Goal: Task Accomplishment & Management: Use online tool/utility

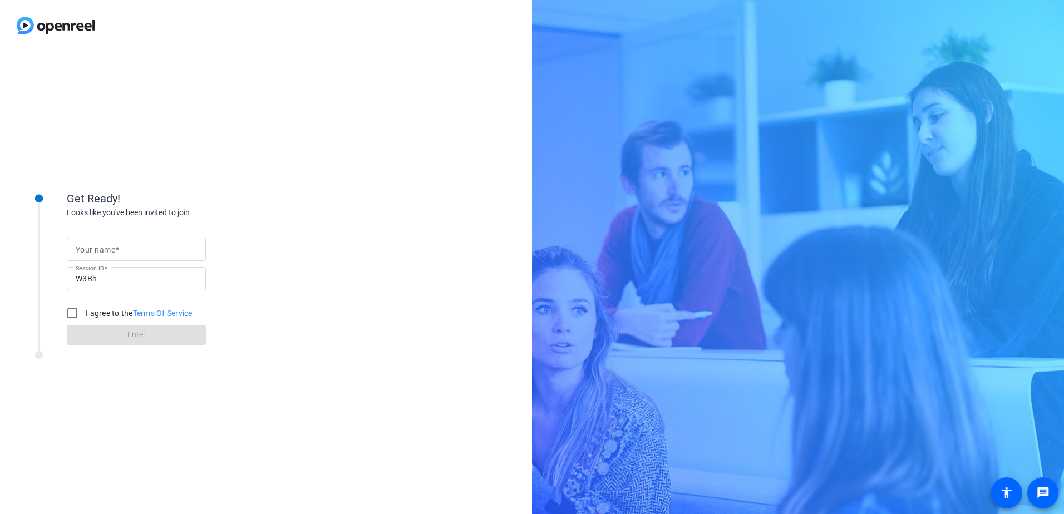
click at [157, 258] on div at bounding box center [136, 249] width 121 height 23
type input "[PERSON_NAME]"
click at [72, 313] on input "I agree to the Terms Of Service" at bounding box center [72, 313] width 22 height 22
checkbox input "true"
click at [100, 313] on span at bounding box center [136, 335] width 139 height 27
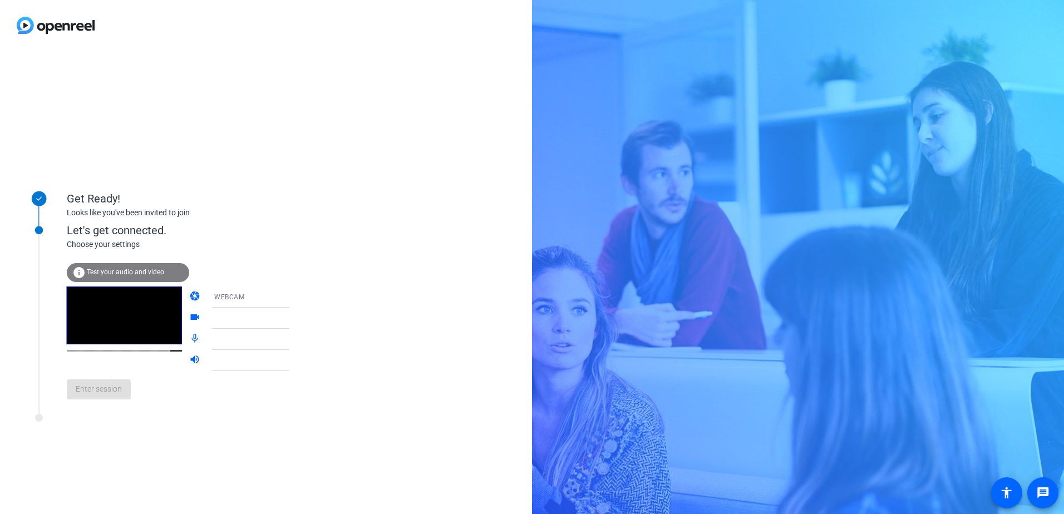
click at [219, 297] on span "WEBCAM" at bounding box center [229, 297] width 30 height 8
click at [235, 313] on mat-option "WEBCAM" at bounding box center [241, 319] width 95 height 22
click at [235, 313] on div at bounding box center [255, 318] width 83 height 13
click at [294, 313] on icon at bounding box center [300, 318] width 13 height 13
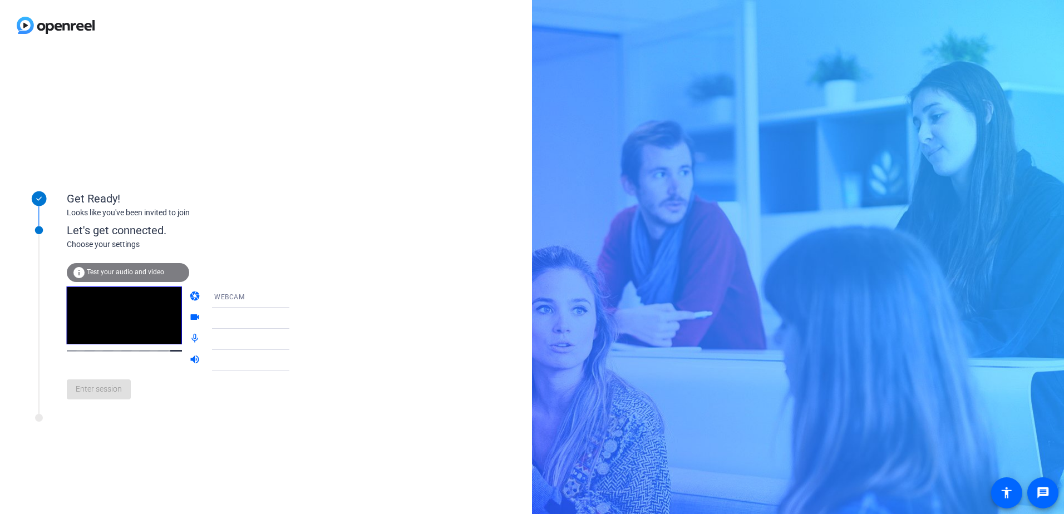
click at [294, 313] on icon at bounding box center [300, 318] width 13 height 13
click at [127, 264] on div "info Test your audio and video" at bounding box center [128, 272] width 122 height 19
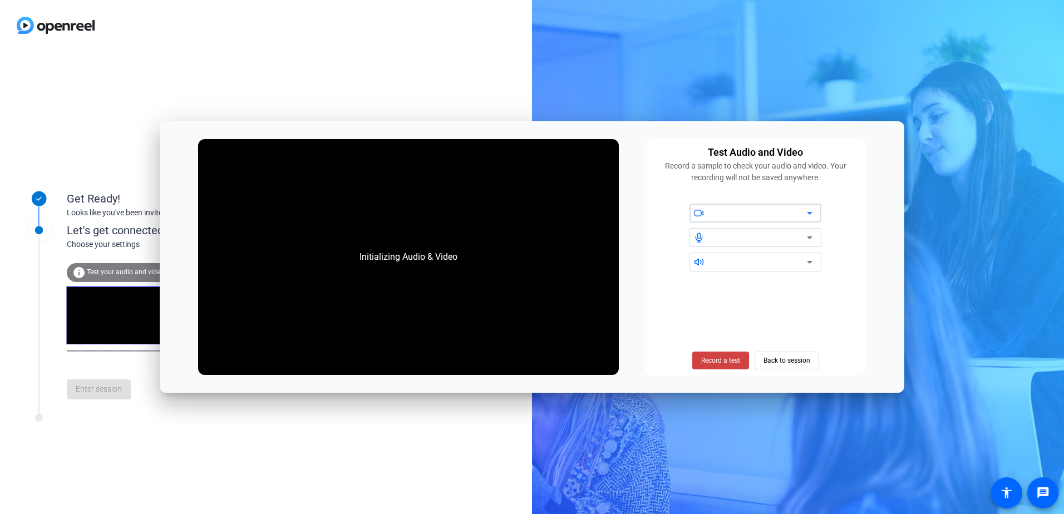
click at [707, 213] on div at bounding box center [759, 212] width 95 height 13
click at [707, 214] on icon at bounding box center [809, 212] width 13 height 13
drag, startPoint x: 364, startPoint y: 461, endPoint x: 233, endPoint y: 443, distance: 132.4
click at [363, 313] on div "Get Ready! Looks like you've been invited to join Let's get connected. Choose y…" at bounding box center [266, 282] width 532 height 463
click at [707, 313] on span "Back to session" at bounding box center [786, 360] width 47 height 21
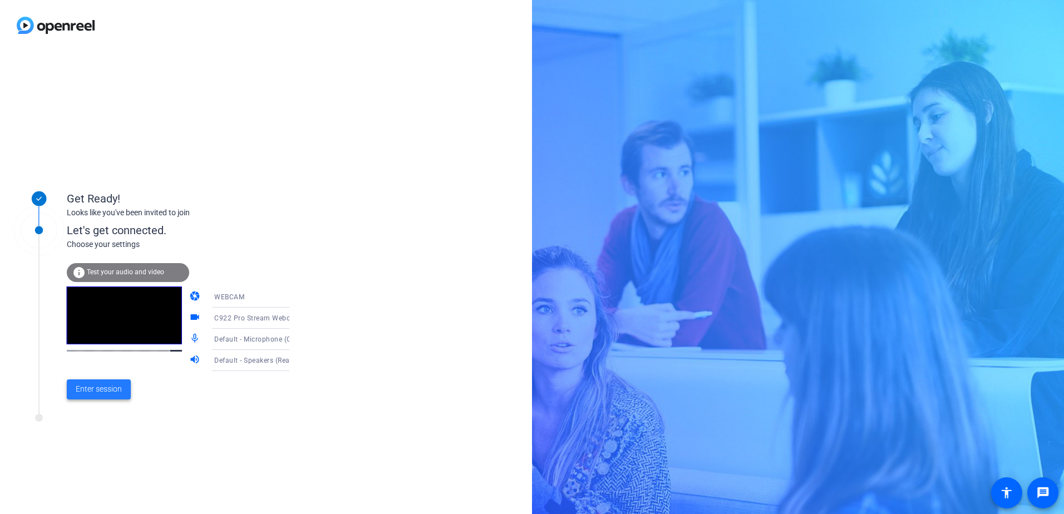
click at [101, 313] on span "Enter session" at bounding box center [99, 389] width 46 height 12
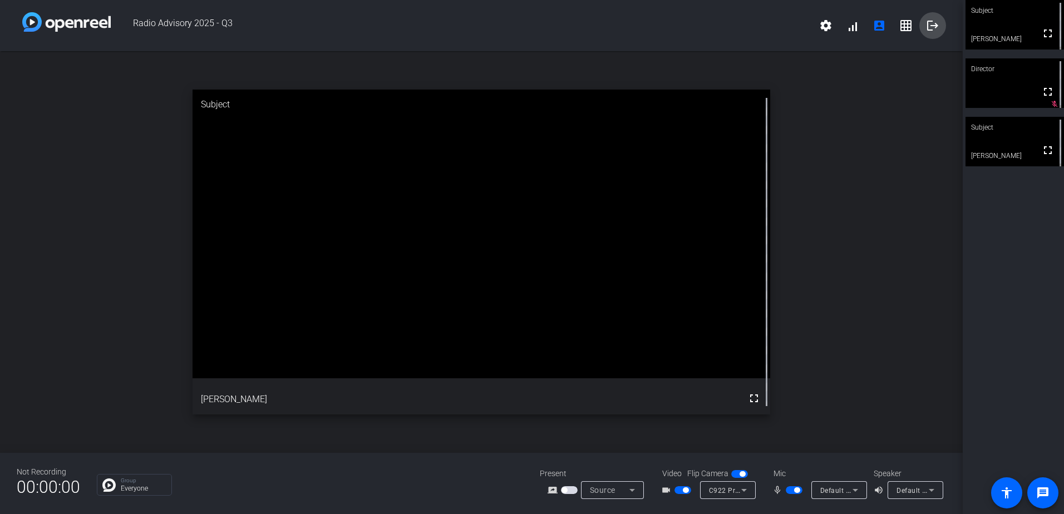
click at [707, 24] on mat-icon "logout" at bounding box center [932, 25] width 13 height 13
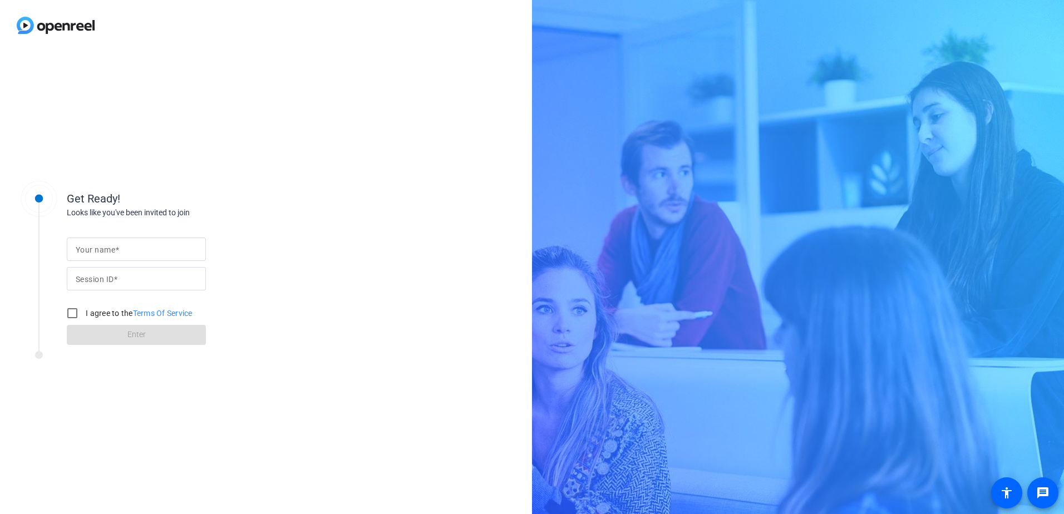
click at [14, 313] on div "Get Ready! Looks like you've been invited to join Your name Session ID I agree …" at bounding box center [266, 282] width 532 height 463
